Goal: Information Seeking & Learning: Learn about a topic

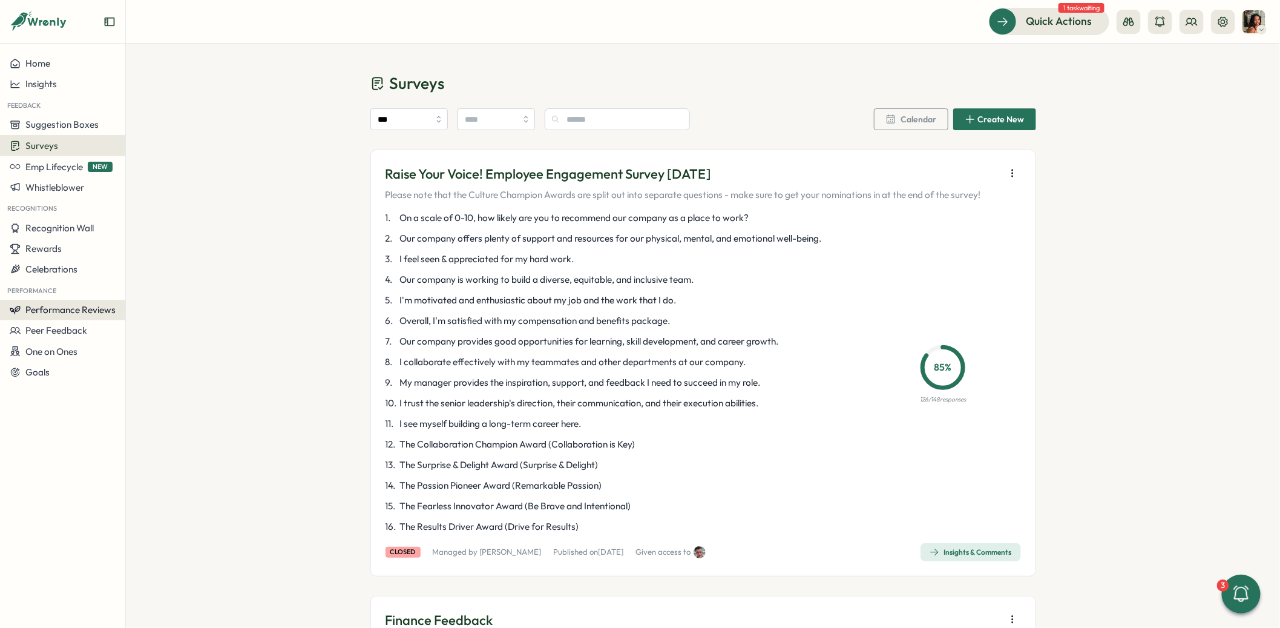
click at [38, 308] on span "Performance Reviews" at bounding box center [70, 309] width 90 height 11
click at [145, 284] on div "Reviews" at bounding box center [175, 286] width 94 height 13
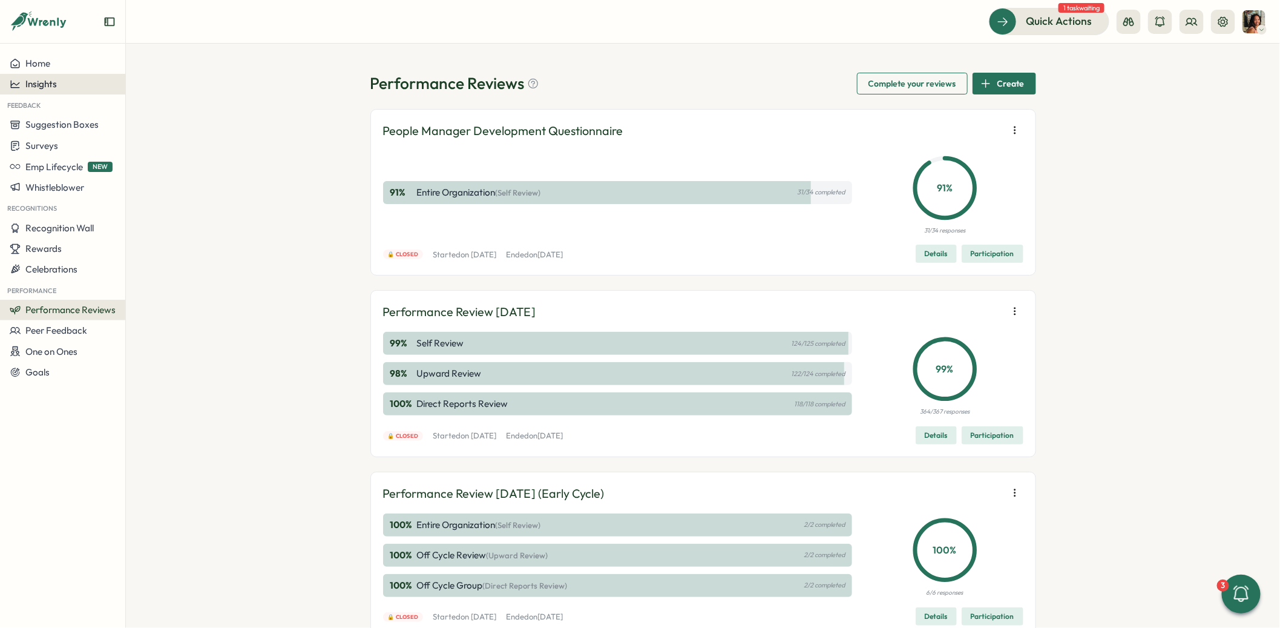
click at [42, 88] on span "Insights" at bounding box center [40, 83] width 31 height 11
click at [150, 116] on div "Performance Review" at bounding box center [171, 118] width 86 height 13
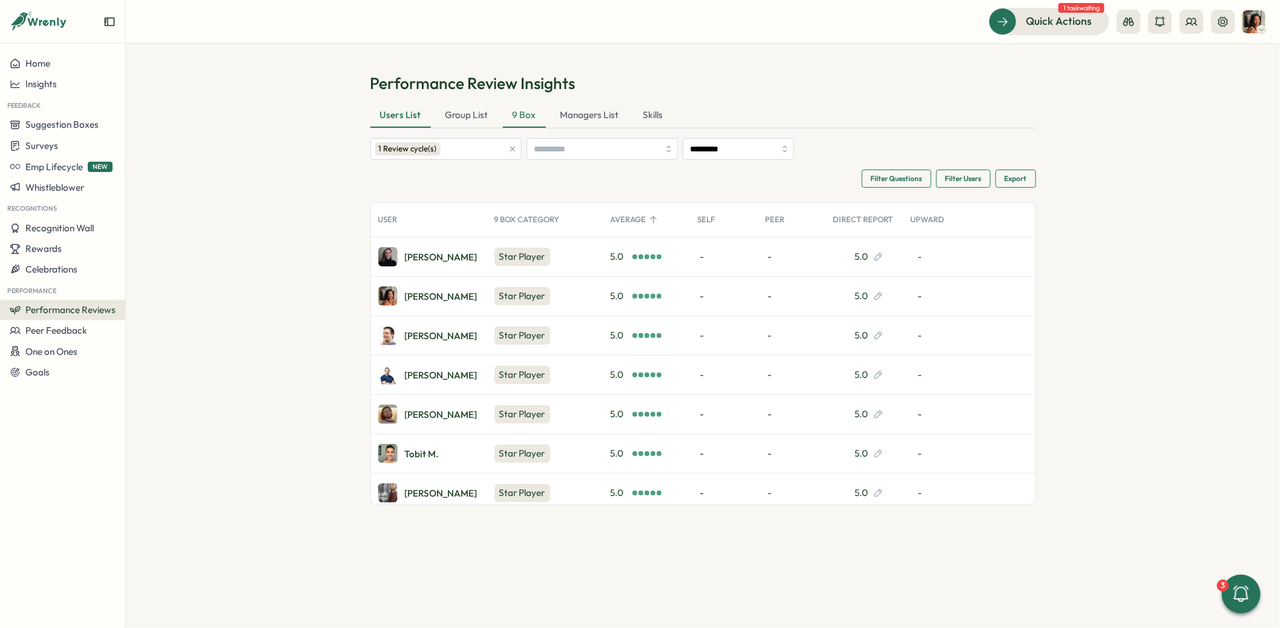
click at [531, 116] on div "9 Box" at bounding box center [524, 115] width 43 height 24
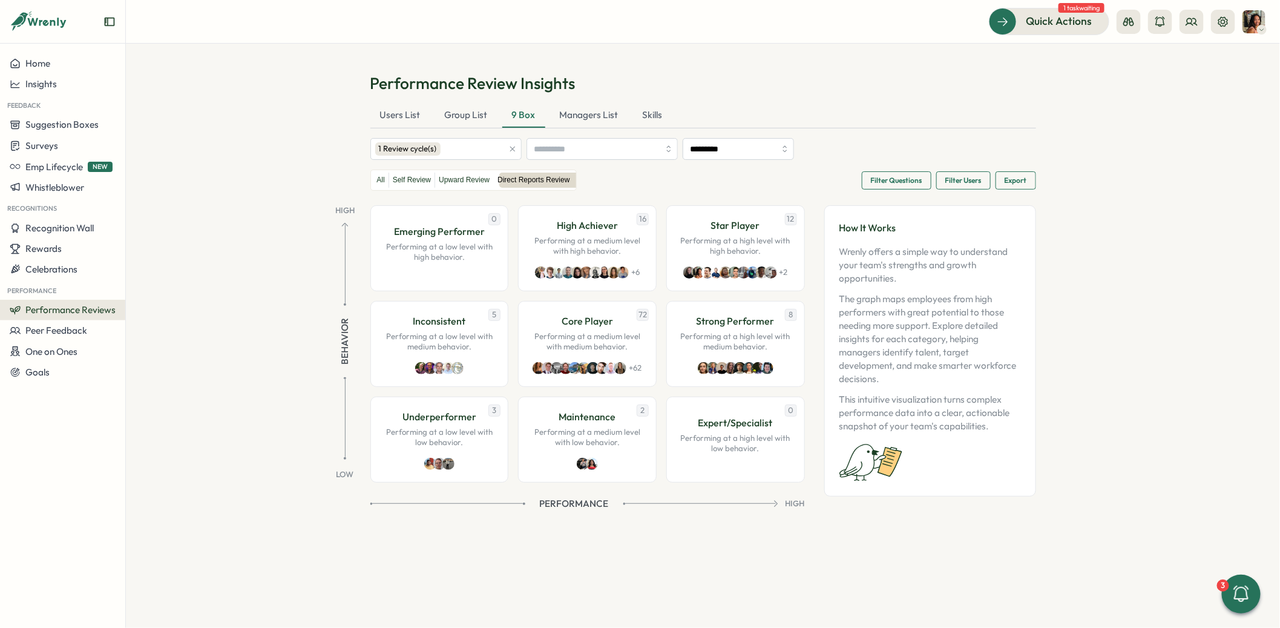
click at [887, 180] on span "Filter Questions" at bounding box center [896, 180] width 51 height 17
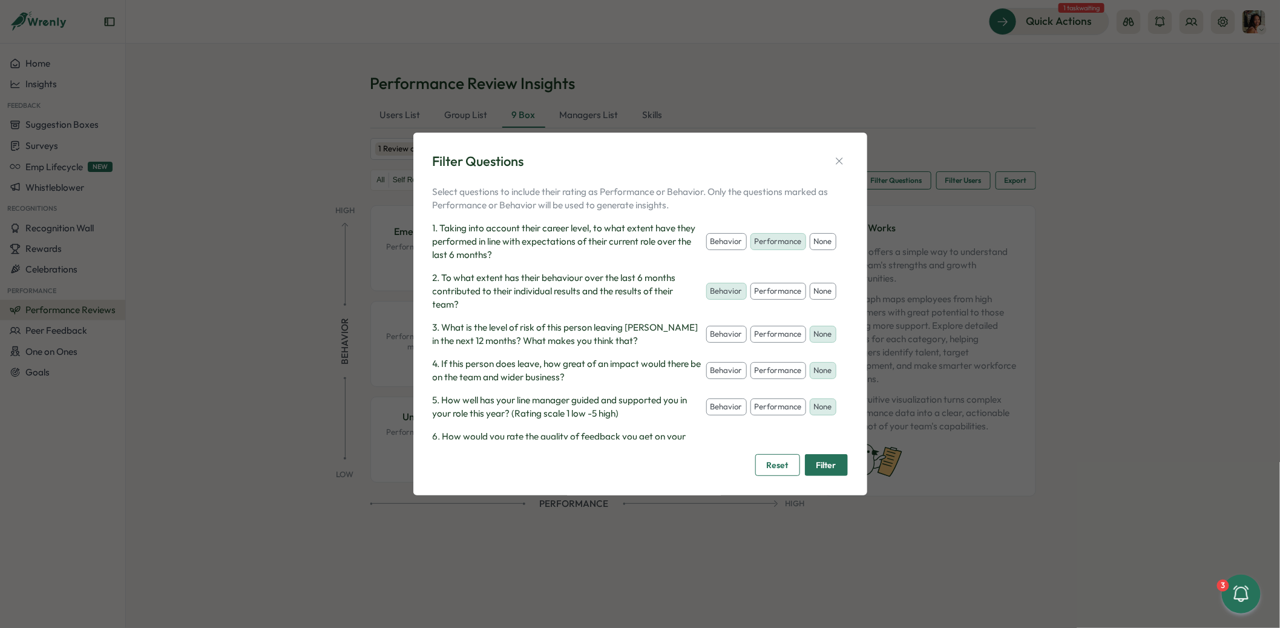
click at [1003, 304] on div "Filter Questions Select questions to include their rating as Performance or Beh…" at bounding box center [640, 314] width 1280 height 628
click at [844, 156] on icon "button" at bounding box center [839, 161] width 12 height 12
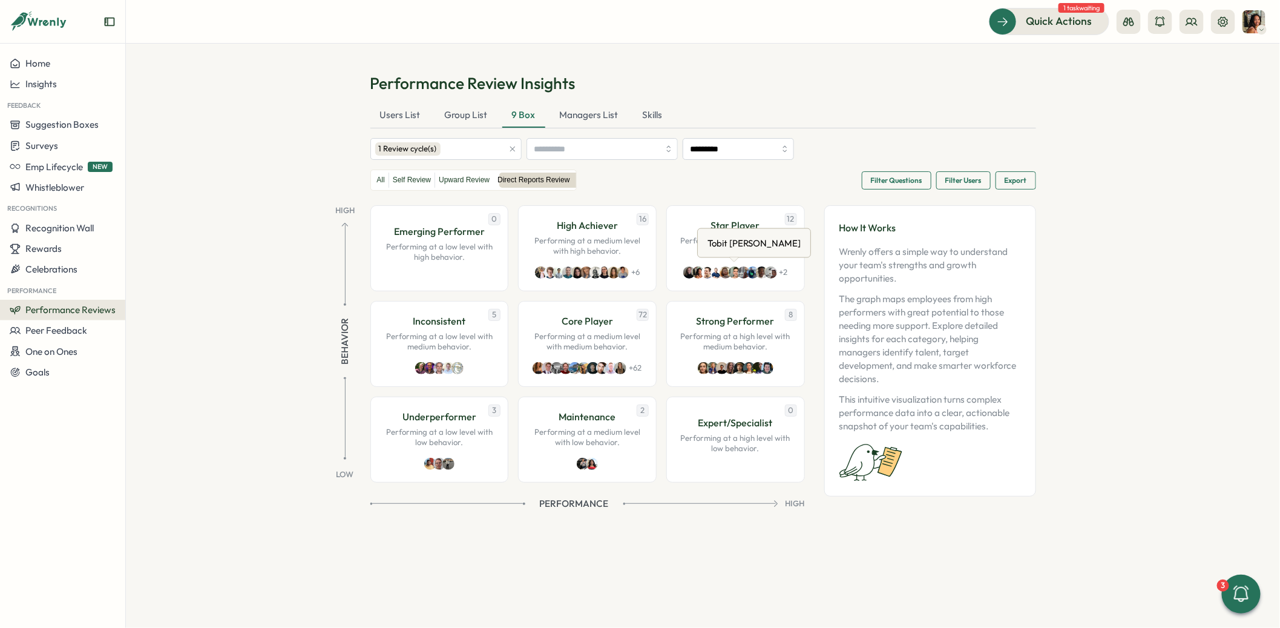
click at [747, 249] on div "Tobit [PERSON_NAME]" at bounding box center [754, 243] width 98 height 19
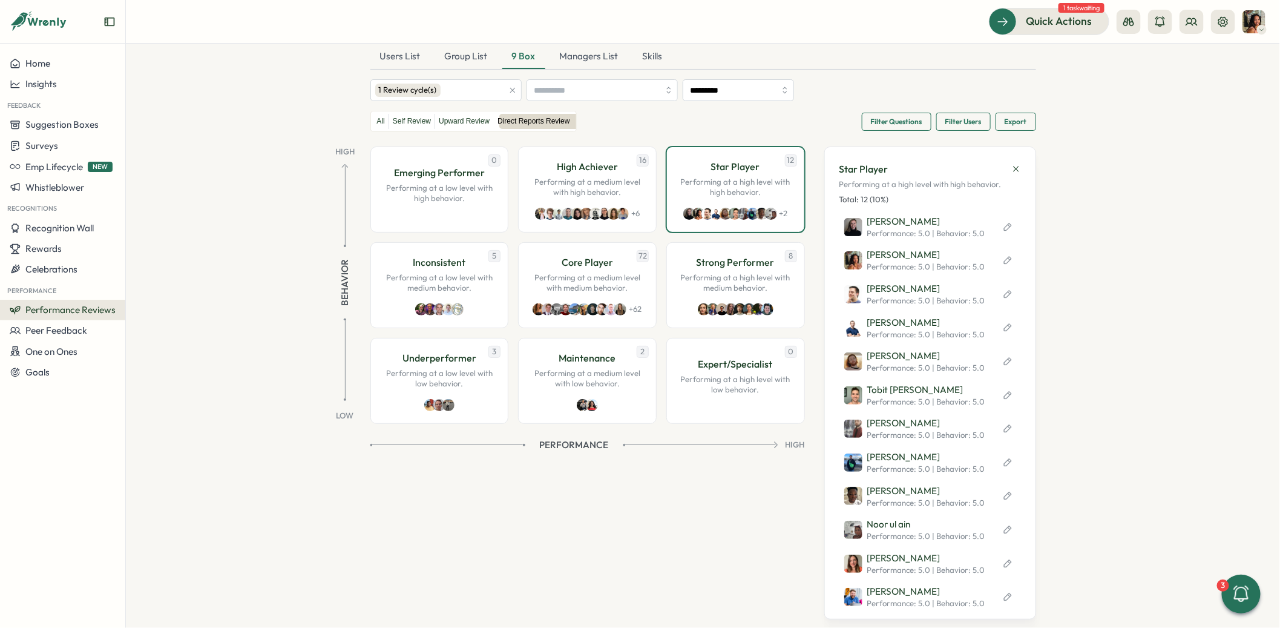
scroll to position [79, 0]
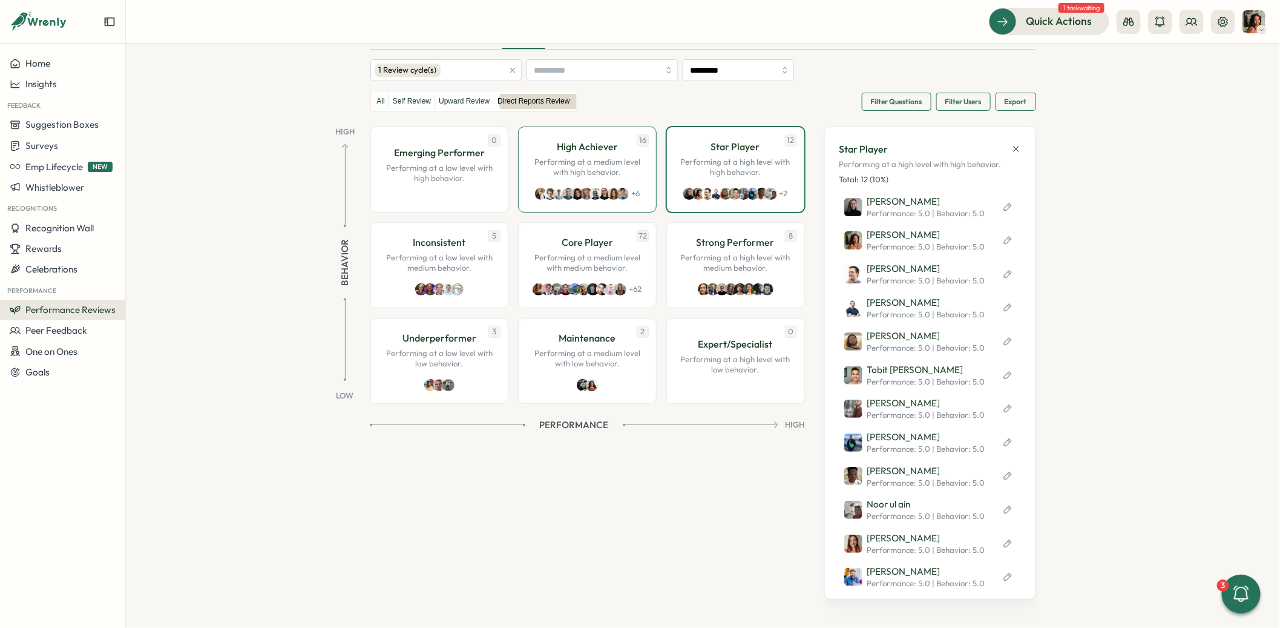
click at [588, 186] on div "16 High Achiever Performing at a medium level with high behavior. + 6" at bounding box center [587, 169] width 139 height 86
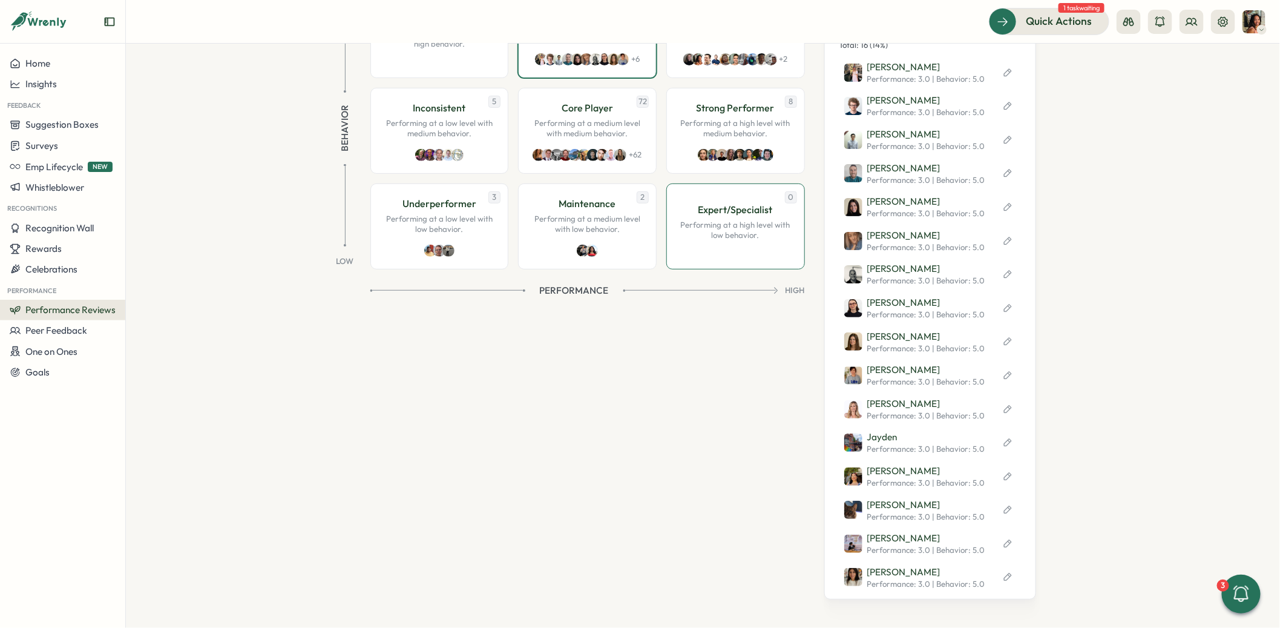
scroll to position [0, 0]
